Goal: Information Seeking & Learning: Learn about a topic

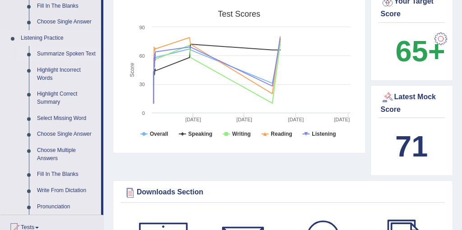
click at [66, 55] on link "Summarize Spoken Text" at bounding box center [67, 54] width 68 height 16
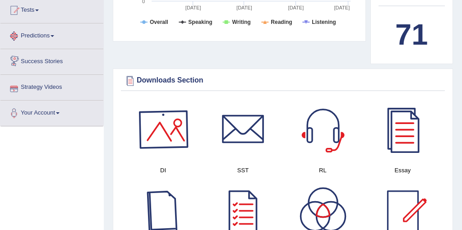
scroll to position [524, 0]
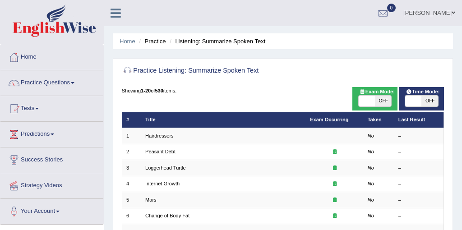
click at [421, 101] on span at bounding box center [413, 101] width 16 height 11
checkbox input "true"
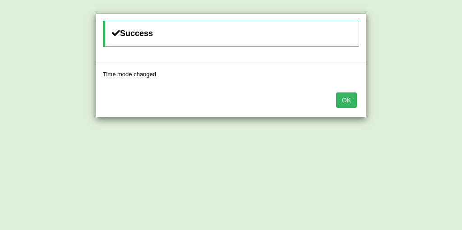
click at [344, 103] on button "OK" at bounding box center [346, 100] width 21 height 15
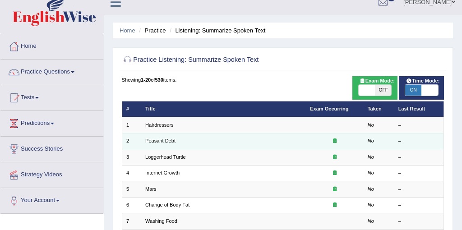
scroll to position [12, 0]
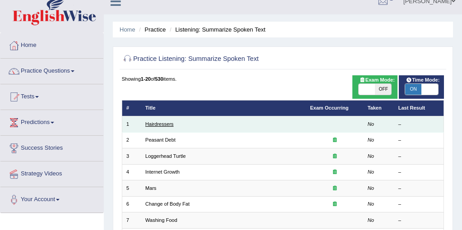
click at [159, 125] on link "Hairdressers" at bounding box center [159, 123] width 28 height 5
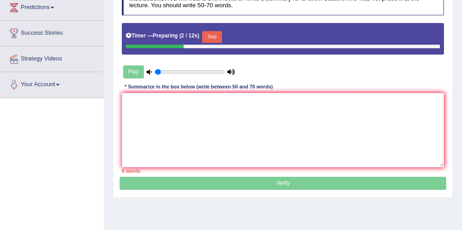
scroll to position [126, 0]
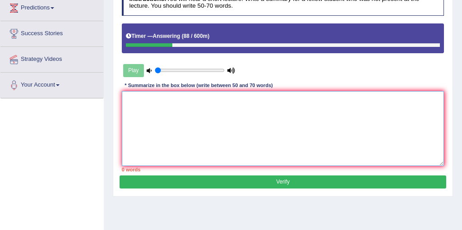
click at [159, 125] on textarea at bounding box center [283, 128] width 323 height 75
type textarea "T"
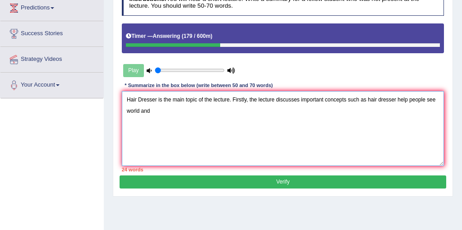
click at [411, 100] on textarea "Hair Dresser is the main topic of the lecture. Firstly, the lecture discusses i…" at bounding box center [283, 128] width 323 height 75
click at [178, 115] on textarea "Hair Dresser is the main topic of the lecture. Firstly, the lecture discusses i…" at bounding box center [283, 128] width 323 height 75
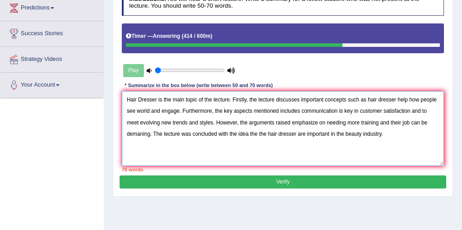
click at [375, 133] on textarea "Hair Dresser is the main topic of the lecture. Firstly, the lecture discusses i…" at bounding box center [283, 128] width 323 height 75
drag, startPoint x: 421, startPoint y: 123, endPoint x: 133, endPoint y: 132, distance: 288.2
click at [133, 132] on textarea "Hair Dresser is the main topic of the lecture. Firstly, the lecture discusses i…" at bounding box center [283, 128] width 323 height 75
click at [340, 124] on textarea "Hair Dresser is the main topic of the lecture. Firstly, the lecture discusses i…" at bounding box center [283, 128] width 323 height 75
click at [345, 121] on textarea "Hair Dresser is the main topic of the lecture. Firstly, the lecture discusses i…" at bounding box center [283, 128] width 323 height 75
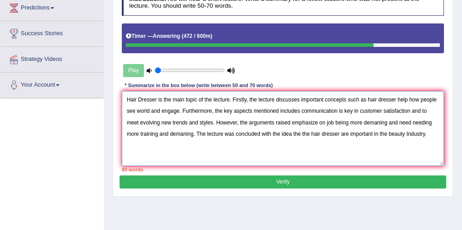
drag, startPoint x: 133, startPoint y: 133, endPoint x: 160, endPoint y: 135, distance: 27.6
click at [160, 135] on textarea "Hair Dresser is the main topic of the lecture. Firstly, the lecture discusses i…" at bounding box center [283, 128] width 323 height 75
drag, startPoint x: 147, startPoint y: 135, endPoint x: 181, endPoint y: 137, distance: 33.9
click at [181, 137] on textarea "Hair Dresser is the main topic of the lecture. Firstly, the lecture discusses i…" at bounding box center [283, 128] width 323 height 75
click at [142, 100] on textarea "Hair Dresser is the main topic of the lecture. Firstly, the lecture discusses i…" at bounding box center [283, 128] width 323 height 75
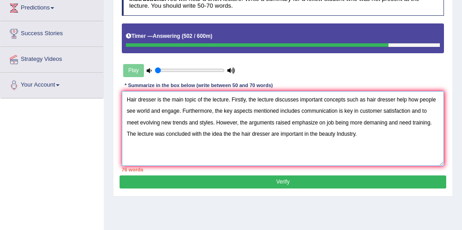
click at [370, 102] on textarea "Hair dresser is the main topic of the lecture. Firstly, the lecture discusses i…" at bounding box center [283, 128] width 323 height 75
drag, startPoint x: 371, startPoint y: 100, endPoint x: 397, endPoint y: 103, distance: 26.3
click at [397, 103] on textarea "Hair dresser is the main topic of the lecture. Firstly, the lecture discusses i…" at bounding box center [283, 128] width 323 height 75
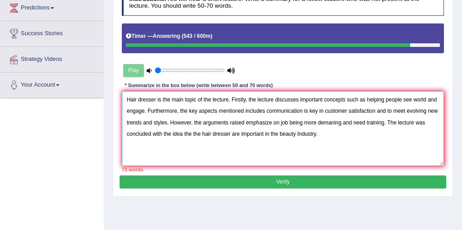
click at [154, 114] on textarea "Hair dresser is the main topic of the lecture. Firstly, the lecture discusses i…" at bounding box center [283, 128] width 323 height 75
click at [369, 101] on textarea "Hair dresser is the main topic of the lecture. Firstly, the lecture discusses i…" at bounding box center [283, 128] width 323 height 75
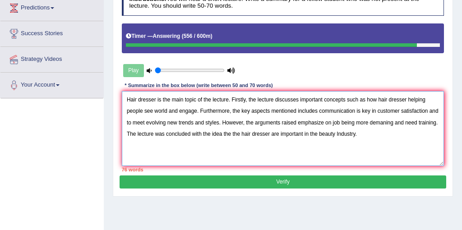
click at [430, 104] on textarea "Hair dresser is the main topic of the lecture. Firstly, the lecture discusses i…" at bounding box center [283, 128] width 323 height 75
click at [322, 110] on textarea "Hair dresser is the main topic of the lecture. Firstly, the lecture discusses i…" at bounding box center [283, 128] width 323 height 75
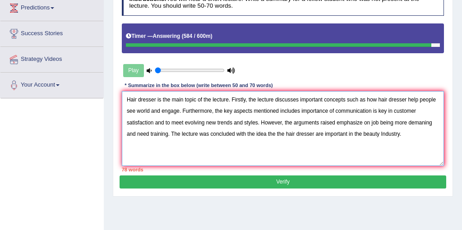
drag, startPoint x: 394, startPoint y: 112, endPoint x: 413, endPoint y: 112, distance: 19.4
click at [413, 112] on textarea "Hair dresser is the main topic of the lecture. Firstly, the lecture discusses i…" at bounding box center [283, 128] width 323 height 75
drag, startPoint x: 156, startPoint y: 122, endPoint x: 259, endPoint y: 126, distance: 103.0
click at [259, 126] on textarea "Hair dresser is the main topic of the lecture. Firstly, the lecture discusses i…" at bounding box center [283, 128] width 323 height 75
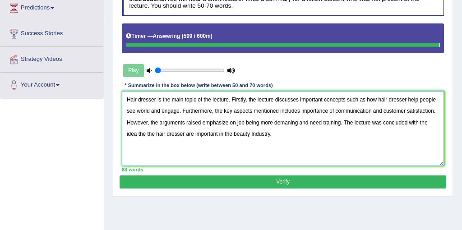
type textarea "Hair dresser is the main topic of the lecture. Firstly, the lecture discusses i…"
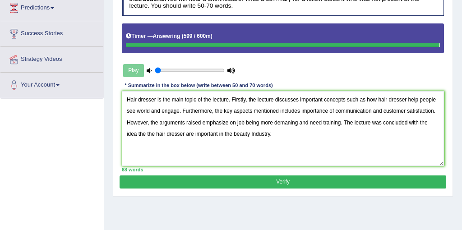
click at [263, 183] on button "Verify" at bounding box center [283, 182] width 326 height 13
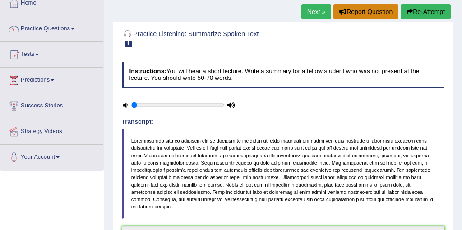
scroll to position [23, 0]
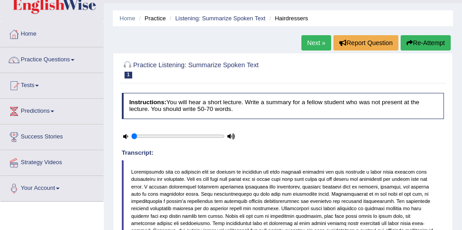
click at [317, 43] on link "Next »" at bounding box center [317, 42] width 30 height 15
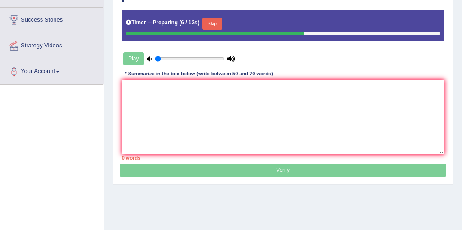
click at [217, 23] on button "Skip" at bounding box center [211, 24] width 19 height 12
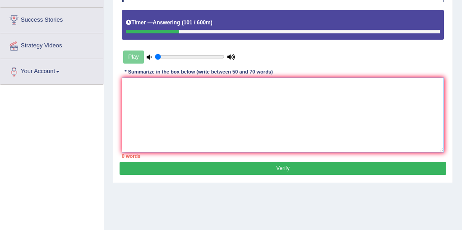
click at [161, 93] on textarea at bounding box center [283, 115] width 323 height 75
type textarea "T"
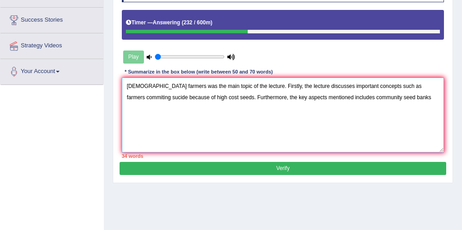
click at [333, 98] on textarea "Indian farmers was the main topic of the lecture. Firstly, the lecture discusse…" at bounding box center [283, 115] width 323 height 75
click at [432, 99] on textarea "Indian farmers was the main topic of the lecture. Firstly, the lecture discusse…" at bounding box center [283, 115] width 323 height 75
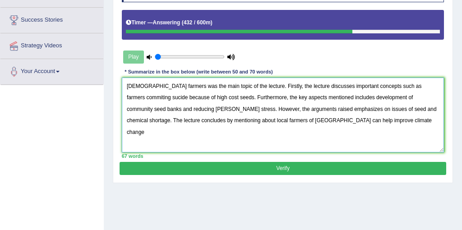
drag, startPoint x: 294, startPoint y: 121, endPoint x: 278, endPoint y: 121, distance: 16.3
click at [278, 121] on textarea "Indian farmers was the main topic of the lecture. Firstly, the lecture discusse…" at bounding box center [283, 115] width 323 height 75
click at [342, 126] on textarea "Indian farmers was the main topic of the lecture. Firstly, the lecture discusse…" at bounding box center [283, 115] width 323 height 75
click at [133, 99] on textarea "Indian farmers was the main topic of the lecture. Firstly, the lecture discusse…" at bounding box center [283, 115] width 323 height 75
click at [253, 121] on textarea "Indian farmers was the main topic of the lecture. Firstly, the lecture discusse…" at bounding box center [283, 115] width 323 height 75
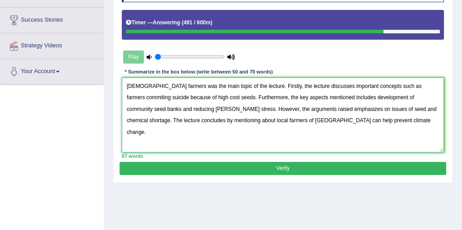
click at [202, 121] on textarea "Indian farmers was the main topic of the lecture. Firstly, the lecture discusse…" at bounding box center [283, 115] width 323 height 75
drag, startPoint x: 280, startPoint y: 122, endPoint x: 319, endPoint y: 122, distance: 38.8
click at [319, 122] on textarea "Indian farmers was the main topic of the lecture. Firstly, the lecture discusse…" at bounding box center [283, 115] width 323 height 75
type textarea "Indian farmers was the main topic of the lecture. Firstly, the lecture discusse…"
click at [291, 170] on button "Verify" at bounding box center [283, 168] width 326 height 13
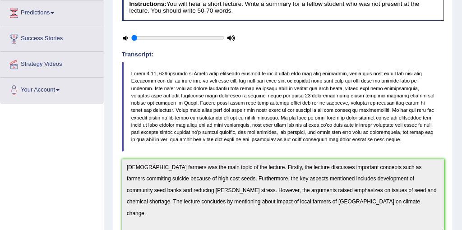
scroll to position [112, 0]
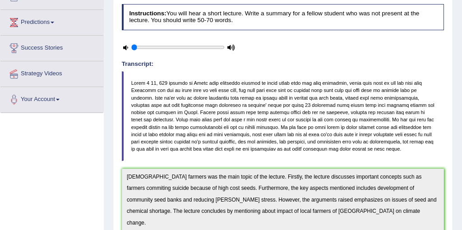
click at [206, 139] on blockquote at bounding box center [283, 115] width 323 height 89
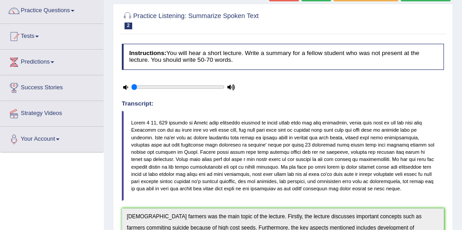
scroll to position [0, 0]
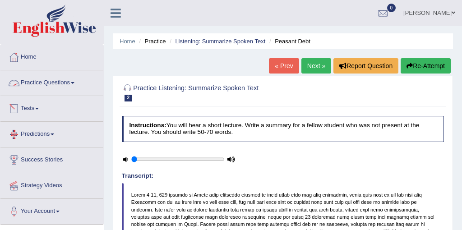
click at [50, 85] on link "Practice Questions" at bounding box center [51, 81] width 103 height 23
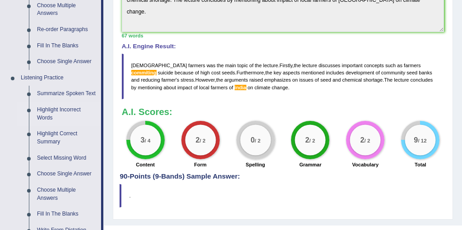
scroll to position [331, 0]
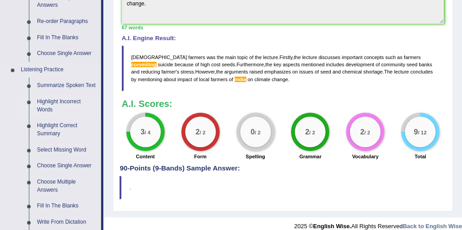
click at [46, 113] on link "Highlight Incorrect Words" at bounding box center [67, 106] width 68 height 24
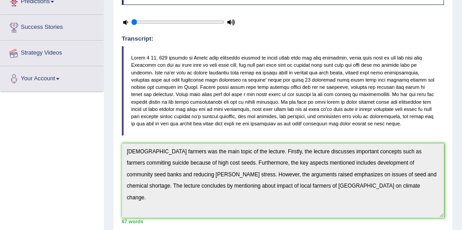
scroll to position [128, 0]
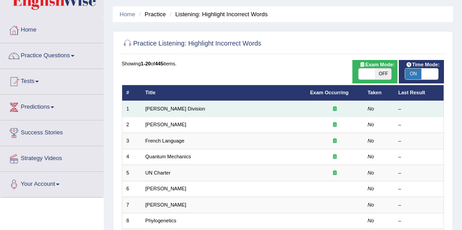
scroll to position [31, 0]
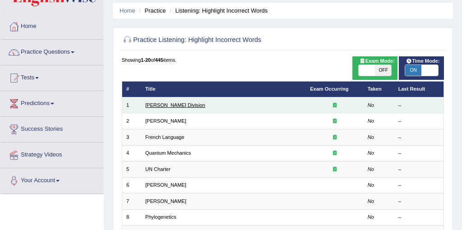
click at [160, 103] on link "[PERSON_NAME] Division" at bounding box center [175, 105] width 60 height 5
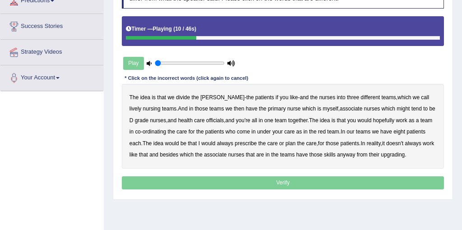
click at [141, 106] on b "lively" at bounding box center [136, 109] width 12 height 6
click at [397, 111] on b "might" at bounding box center [403, 109] width 13 height 6
click at [210, 119] on b "officials" at bounding box center [215, 120] width 18 height 6
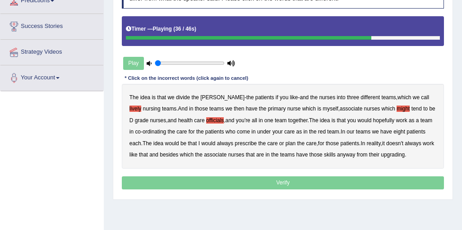
click at [230, 144] on b "always" at bounding box center [225, 143] width 16 height 6
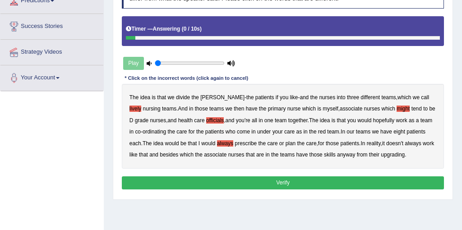
click at [405, 154] on b "upgrading" at bounding box center [393, 155] width 24 height 6
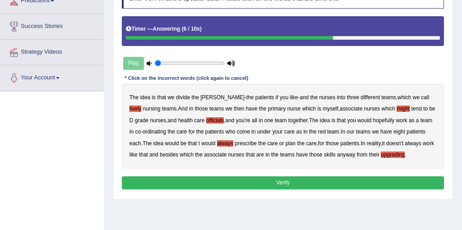
click at [287, 181] on button "Verify" at bounding box center [283, 183] width 323 height 13
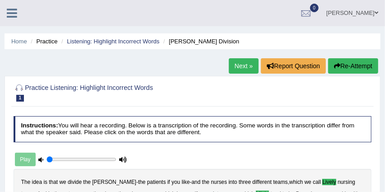
click at [238, 73] on div "Next » Report Question Re-Attempt" at bounding box center [305, 67] width 152 height 18
click at [242, 67] on link "Next »" at bounding box center [244, 65] width 30 height 15
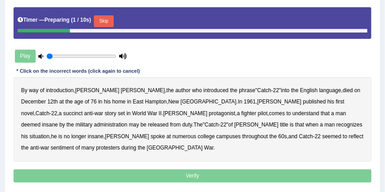
scroll to position [143, 0]
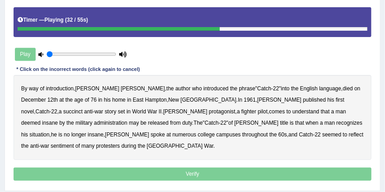
click at [127, 120] on b "administration" at bounding box center [110, 123] width 33 height 6
click at [49, 131] on b "situation" at bounding box center [39, 134] width 20 height 6
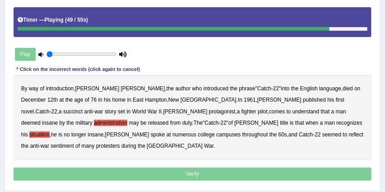
click at [349, 134] on b "reflect" at bounding box center [356, 134] width 14 height 6
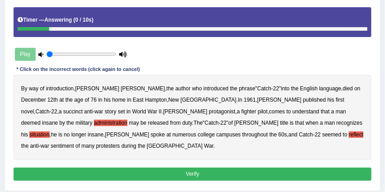
click at [185, 168] on button "Verify" at bounding box center [193, 174] width 359 height 13
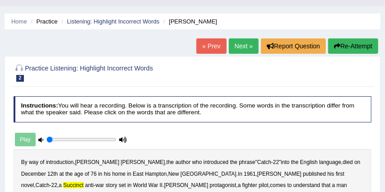
scroll to position [0, 0]
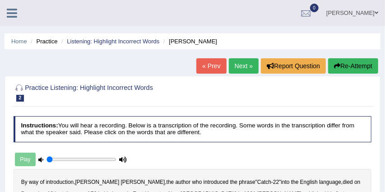
click at [239, 65] on link "Next »" at bounding box center [244, 65] width 30 height 15
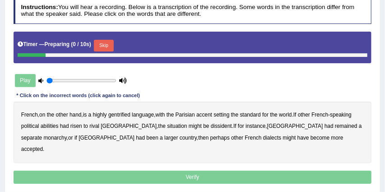
scroll to position [120, 0]
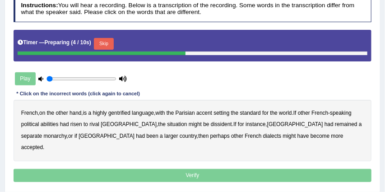
click at [109, 43] on button "Skip" at bounding box center [103, 44] width 19 height 12
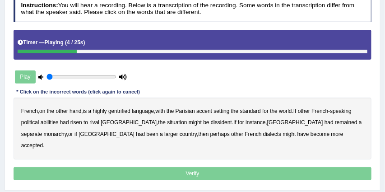
click at [130, 110] on b "gentrified" at bounding box center [119, 111] width 22 height 6
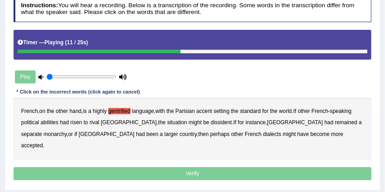
click at [55, 123] on b "abilities" at bounding box center [50, 122] width 18 height 6
click at [211, 123] on b "dissident" at bounding box center [221, 122] width 21 height 6
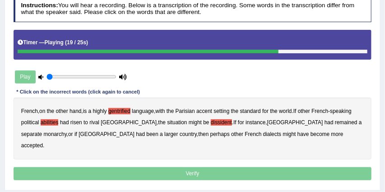
click at [66, 131] on b "monarchy" at bounding box center [54, 134] width 23 height 6
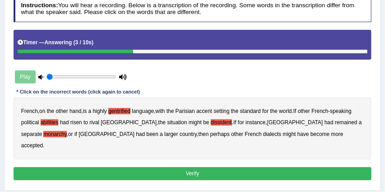
click at [190, 167] on button "Verify" at bounding box center [193, 173] width 359 height 13
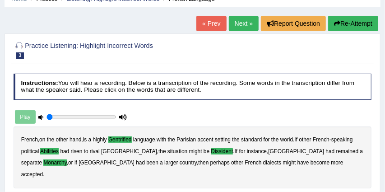
scroll to position [0, 0]
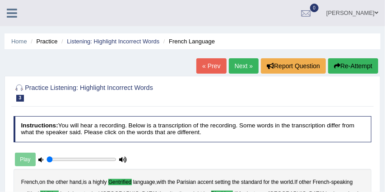
click at [235, 65] on link "Next »" at bounding box center [244, 65] width 30 height 15
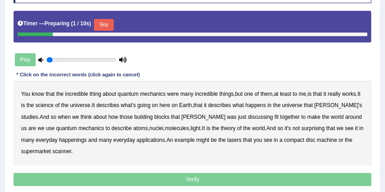
scroll to position [146, 0]
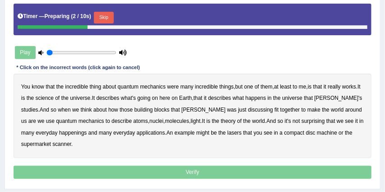
click at [112, 12] on button "Skip" at bounding box center [103, 18] width 19 height 12
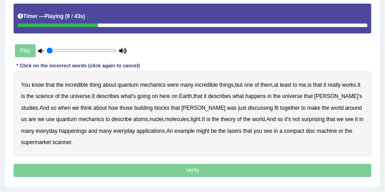
click at [54, 95] on b "science" at bounding box center [45, 96] width 18 height 6
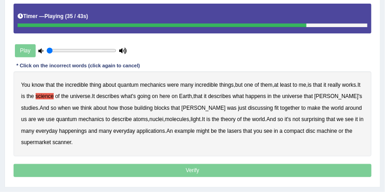
click at [80, 130] on b "happenings" at bounding box center [73, 131] width 28 height 6
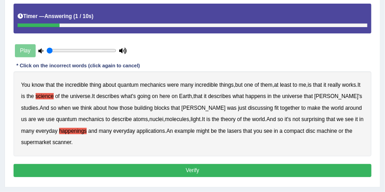
click at [332, 128] on b "machine" at bounding box center [327, 131] width 20 height 6
click at [185, 172] on button "Verify" at bounding box center [193, 170] width 359 height 13
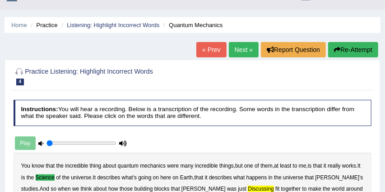
scroll to position [0, 0]
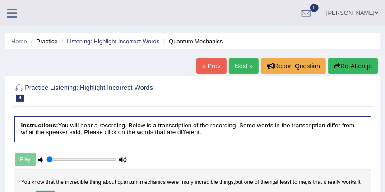
click at [240, 67] on link "Next »" at bounding box center [244, 65] width 30 height 15
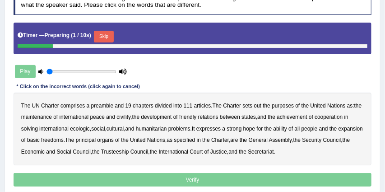
scroll to position [156, 0]
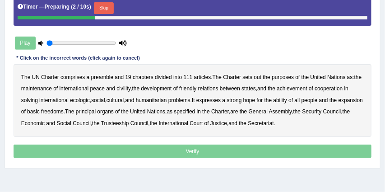
click at [112, 10] on button "Skip" at bounding box center [103, 8] width 19 height 12
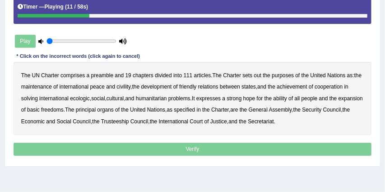
click at [262, 74] on b "out" at bounding box center [258, 75] width 8 height 6
click at [130, 87] on b "civility" at bounding box center [124, 87] width 14 height 6
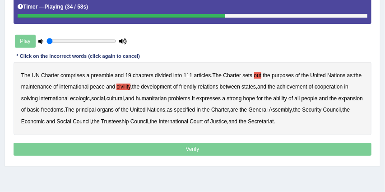
click at [287, 96] on b "ability" at bounding box center [281, 98] width 14 height 6
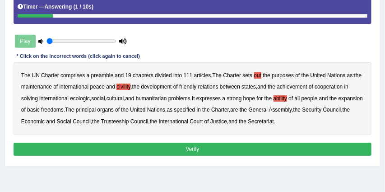
click at [200, 149] on button "Verify" at bounding box center [193, 149] width 359 height 13
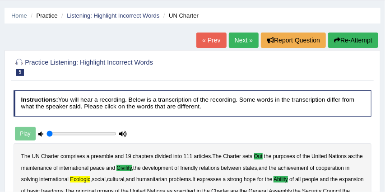
scroll to position [23, 0]
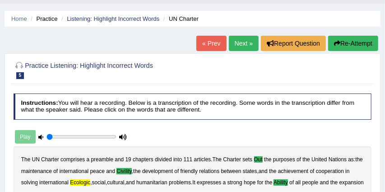
click at [350, 44] on button "Re-Attempt" at bounding box center [353, 43] width 50 height 15
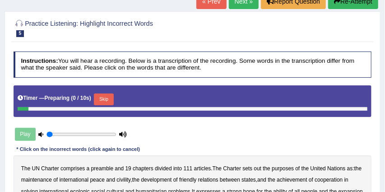
scroll to position [109, 0]
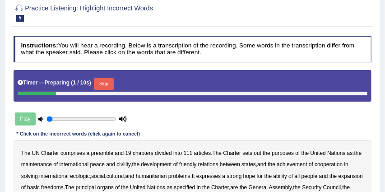
click at [107, 78] on button "Skip" at bounding box center [103, 84] width 19 height 12
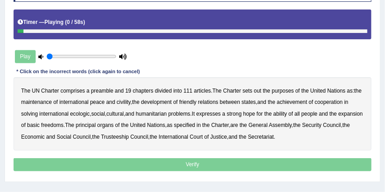
scroll to position [170, 0]
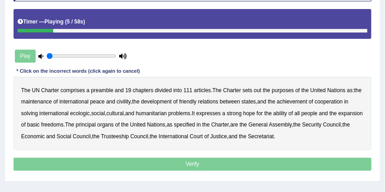
type input "0.4"
click at [72, 55] on input "range" at bounding box center [82, 56] width 70 height 6
click at [262, 89] on b "out" at bounding box center [258, 90] width 8 height 6
click at [130, 99] on b "civility" at bounding box center [124, 101] width 14 height 6
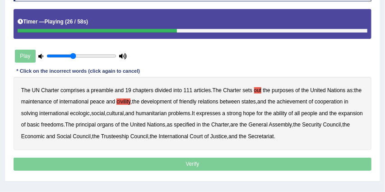
click at [90, 113] on b "ecologic" at bounding box center [80, 113] width 20 height 6
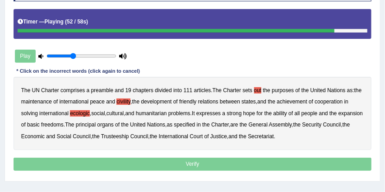
click at [287, 112] on b "ability" at bounding box center [281, 113] width 14 height 6
click at [199, 158] on p "Verify" at bounding box center [193, 164] width 359 height 13
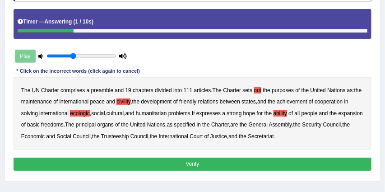
click at [170, 163] on button "Verify" at bounding box center [193, 164] width 359 height 13
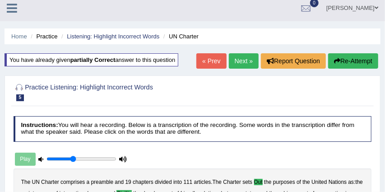
scroll to position [5, 0]
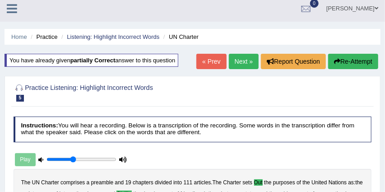
click at [15, 6] on icon at bounding box center [12, 9] width 10 height 12
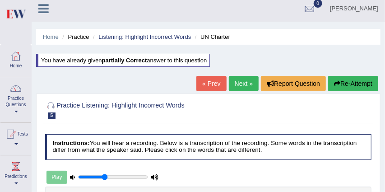
click at [45, 14] on icon at bounding box center [43, 9] width 10 height 12
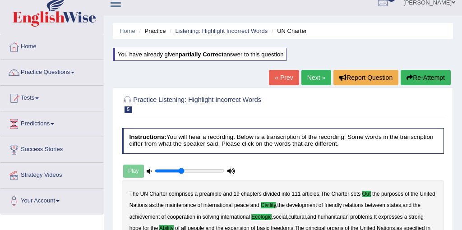
scroll to position [11, 0]
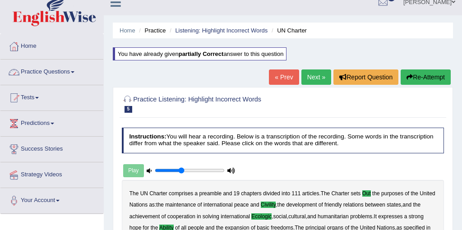
click at [59, 72] on link "Practice Questions" at bounding box center [51, 71] width 103 height 23
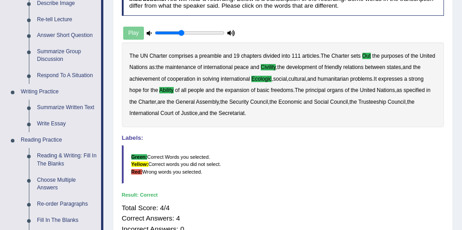
scroll to position [0, 0]
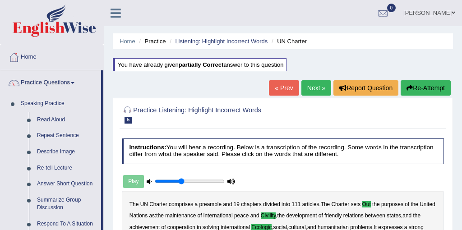
click at [157, 87] on div "Home Practice Listening: Highlight Incorrect Words UN Charter You have already …" at bounding box center [283, 226] width 359 height 452
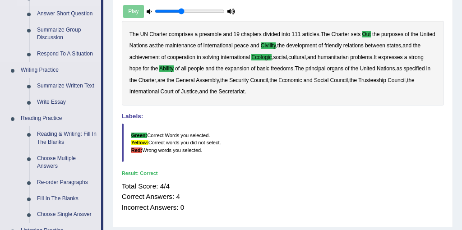
scroll to position [186, 0]
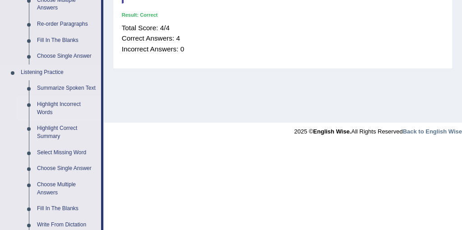
click at [48, 113] on link "Highlight Incorrect Words" at bounding box center [67, 109] width 68 height 24
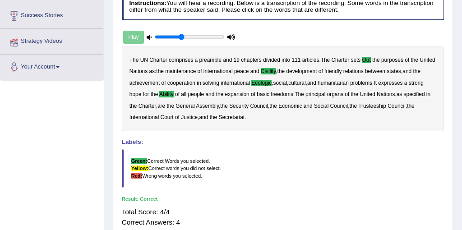
scroll to position [244, 0]
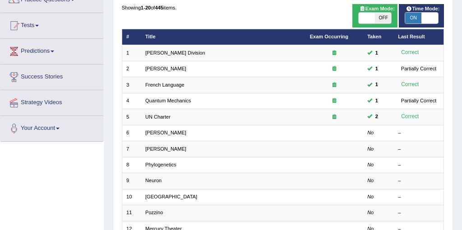
scroll to position [84, 0]
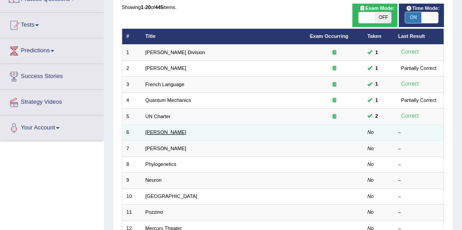
click at [157, 134] on link "[PERSON_NAME]" at bounding box center [165, 132] width 41 height 5
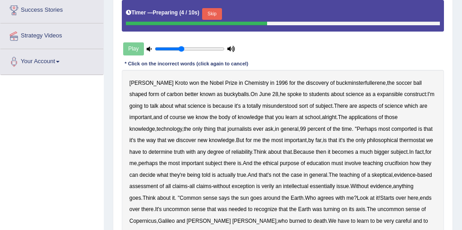
scroll to position [149, 0]
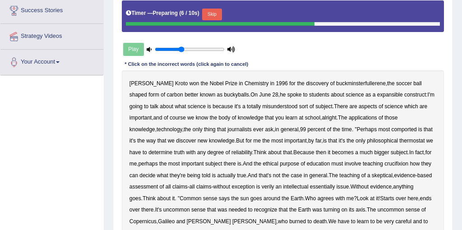
click at [219, 15] on button "Skip" at bounding box center [211, 15] width 19 height 12
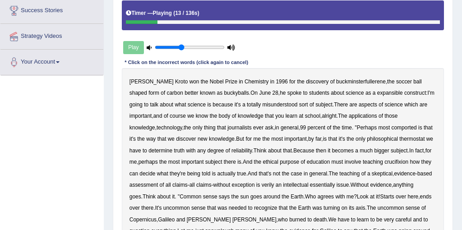
click at [377, 95] on b "expansible" at bounding box center [390, 93] width 26 height 6
click at [394, 128] on b "comported" at bounding box center [404, 128] width 25 height 6
click at [409, 137] on b "thermostat" at bounding box center [412, 139] width 25 height 6
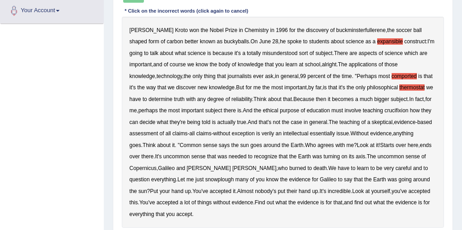
scroll to position [208, 0]
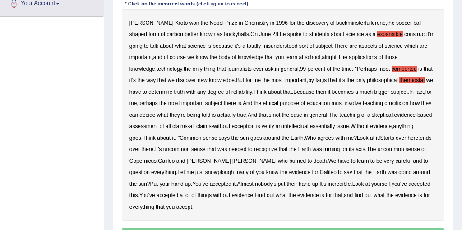
click at [409, 103] on b "crucifixion" at bounding box center [397, 103] width 24 height 6
click at [275, 127] on b "verily" at bounding box center [268, 126] width 13 height 6
click at [217, 172] on b "snowplough" at bounding box center [219, 172] width 28 height 6
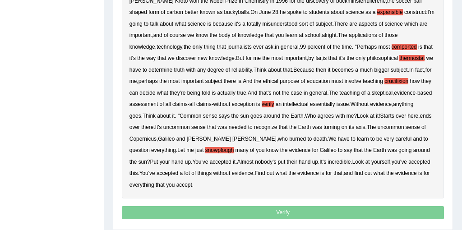
scroll to position [235, 0]
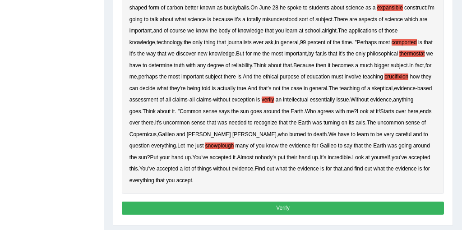
click at [252, 209] on button "Verify" at bounding box center [283, 208] width 323 height 13
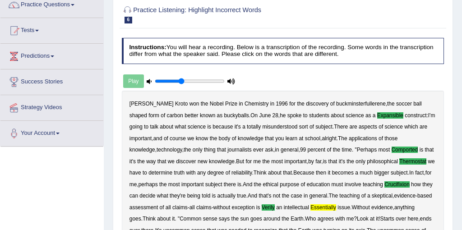
scroll to position [0, 0]
